Goal: Navigation & Orientation: Find specific page/section

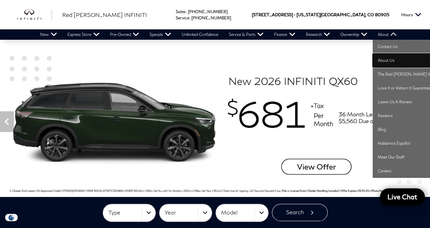
click at [395, 61] on link "About Us" at bounding box center [407, 61] width 69 height 14
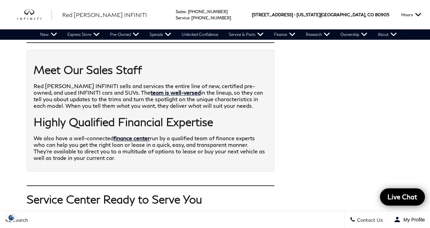
scroll to position [415, 0]
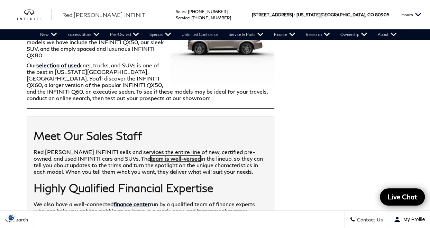
click at [151, 155] on link "team is well-versed" at bounding box center [176, 158] width 50 height 7
